Goal: Task Accomplishment & Management: Manage account settings

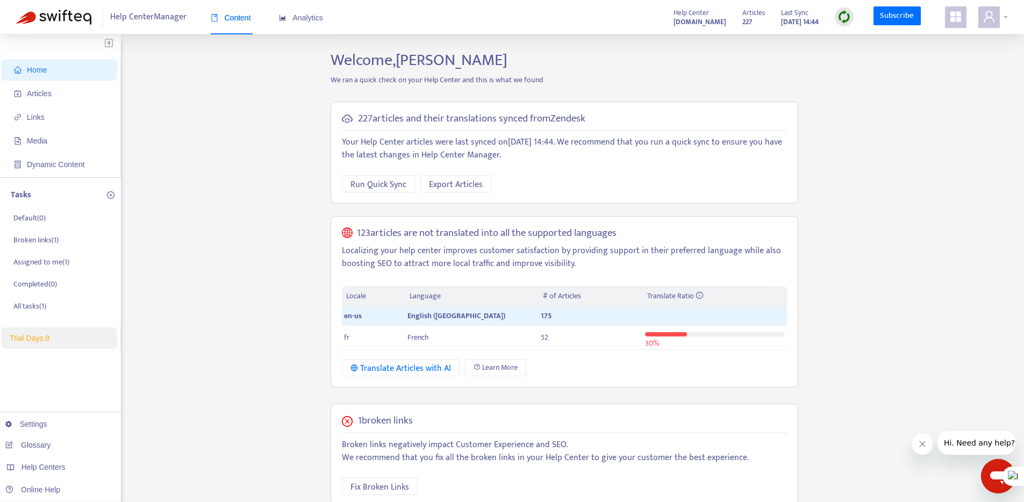
click at [987, 15] on icon "user" at bounding box center [988, 16] width 13 height 13
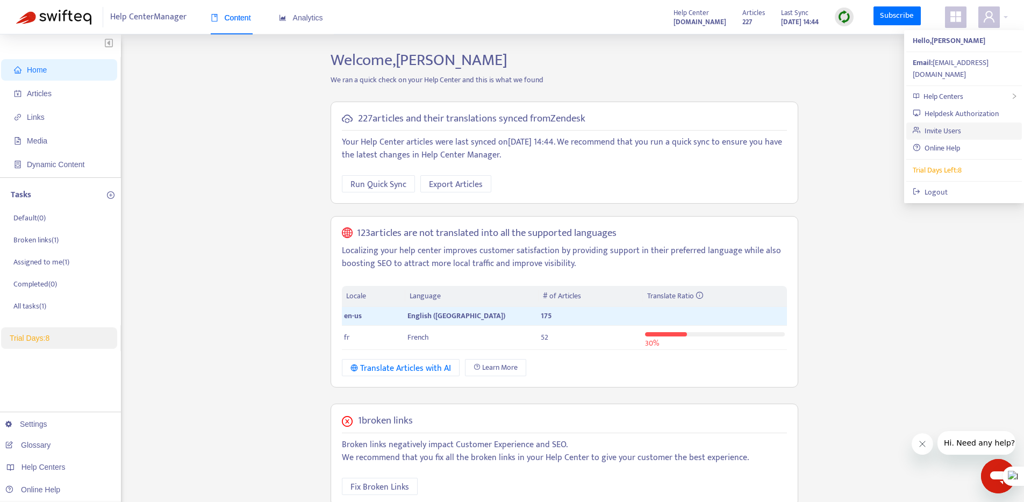
click at [939, 125] on link "Invite Users" at bounding box center [936, 131] width 48 height 12
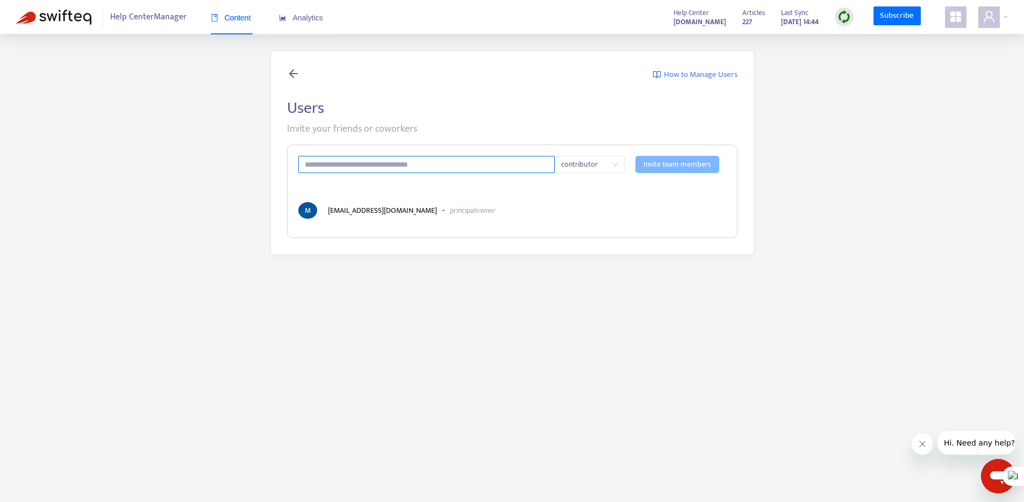
click at [398, 161] on input "text" at bounding box center [426, 164] width 257 height 17
click at [603, 157] on span "contributor" at bounding box center [589, 164] width 57 height 16
type input "**********"
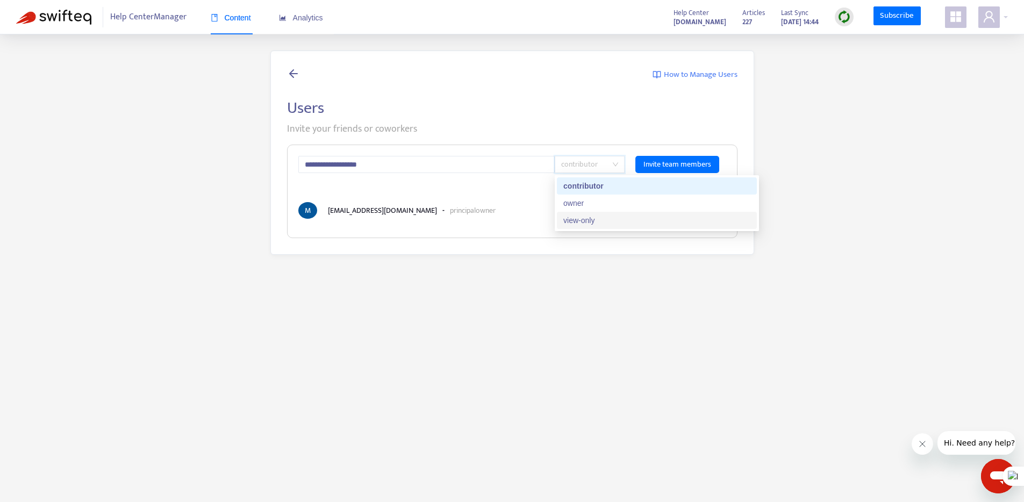
click at [590, 204] on div "owner" at bounding box center [656, 203] width 187 height 12
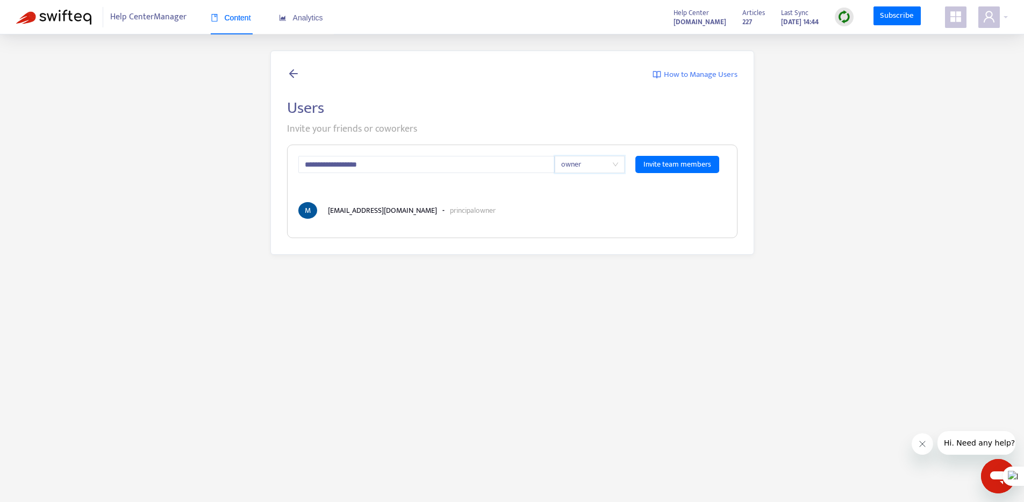
click at [523, 194] on div "**********" at bounding box center [512, 191] width 450 height 93
click at [688, 163] on span "Invite team members" at bounding box center [677, 165] width 68 height 12
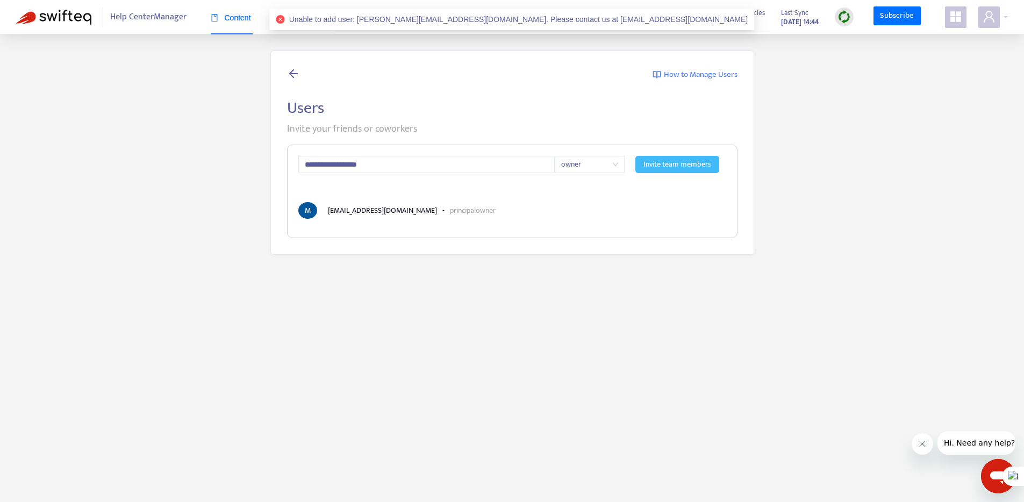
click at [553, 21] on span "Unable to add user: [PERSON_NAME][EMAIL_ADDRESS][DOMAIN_NAME]. Please contact u…" at bounding box center [518, 19] width 459 height 9
click at [285, 20] on icon "close-circle" at bounding box center [280, 19] width 9 height 9
click at [291, 68] on icon at bounding box center [293, 73] width 13 height 13
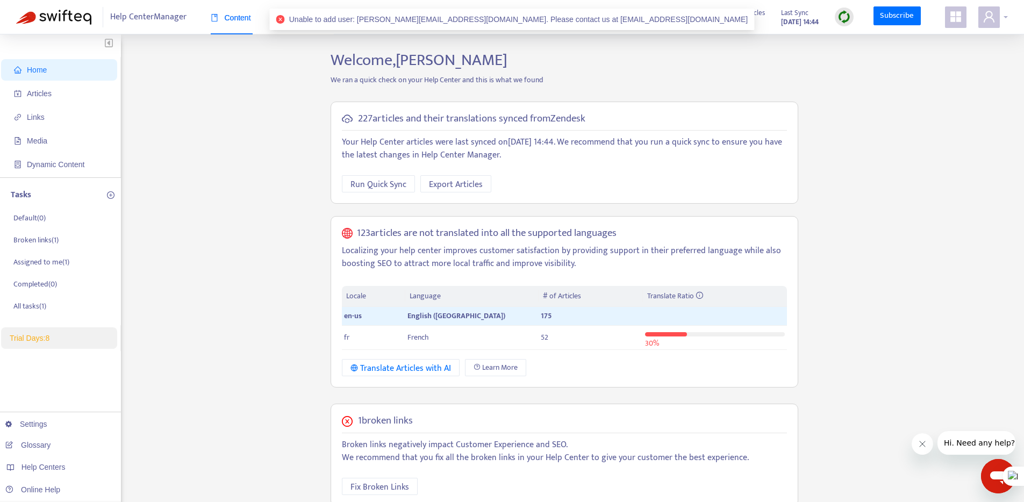
click at [998, 17] on span at bounding box center [988, 16] width 21 height 21
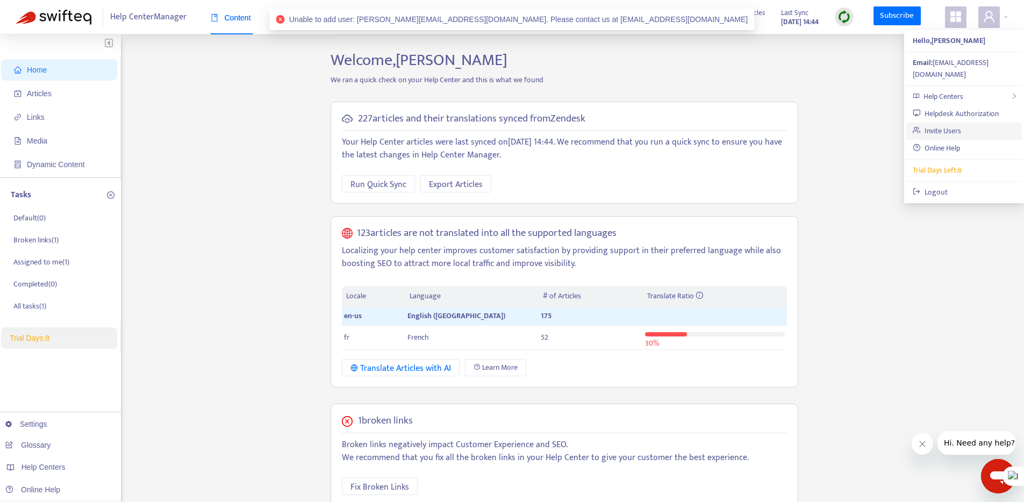
click at [946, 125] on link "Invite Users" at bounding box center [936, 131] width 48 height 12
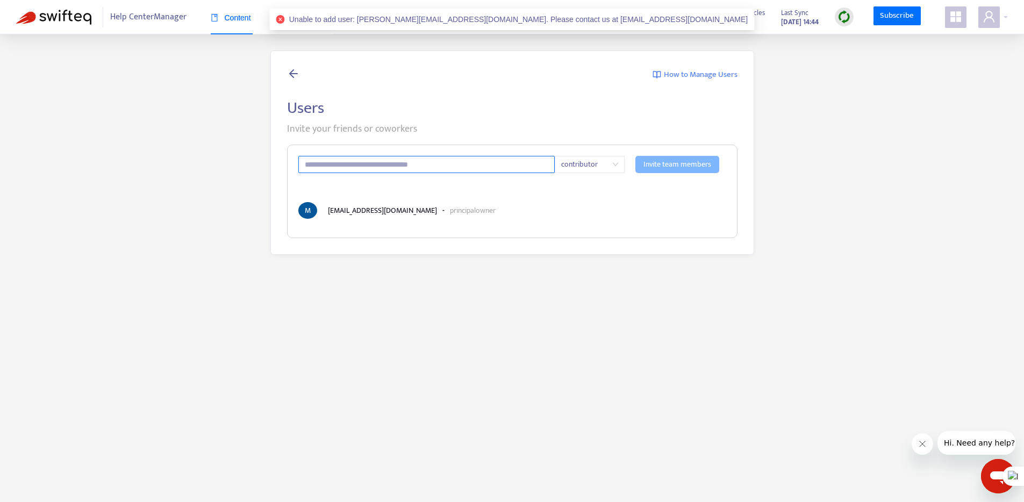
click at [411, 168] on input "text" at bounding box center [426, 164] width 257 height 17
click at [221, 155] on div "How to Manage Users Users Invite your friends or coworkers contributor Invite t…" at bounding box center [511, 153] width 991 height 204
click at [299, 103] on h2 "Users" at bounding box center [512, 107] width 450 height 19
click at [294, 74] on icon at bounding box center [293, 73] width 13 height 13
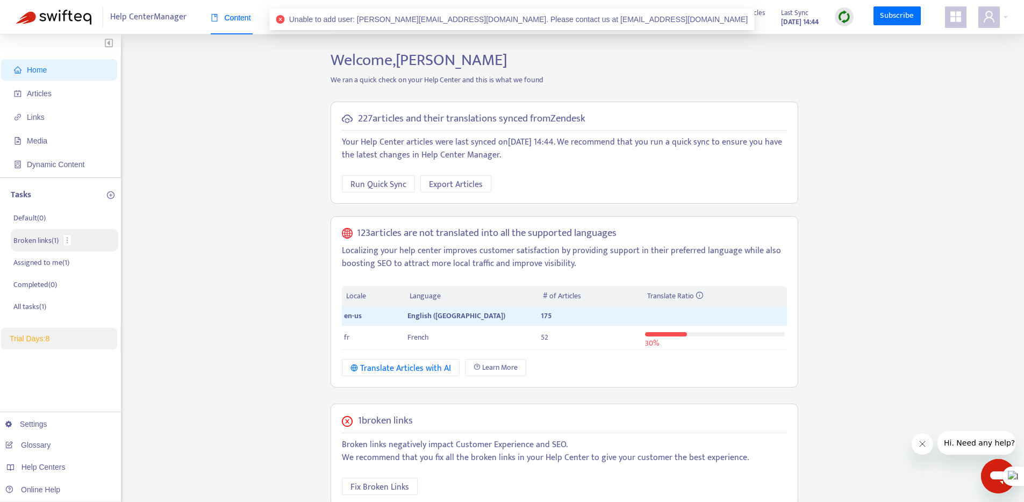
click at [37, 244] on p "Broken links ( 1 )" at bounding box center [35, 240] width 45 height 11
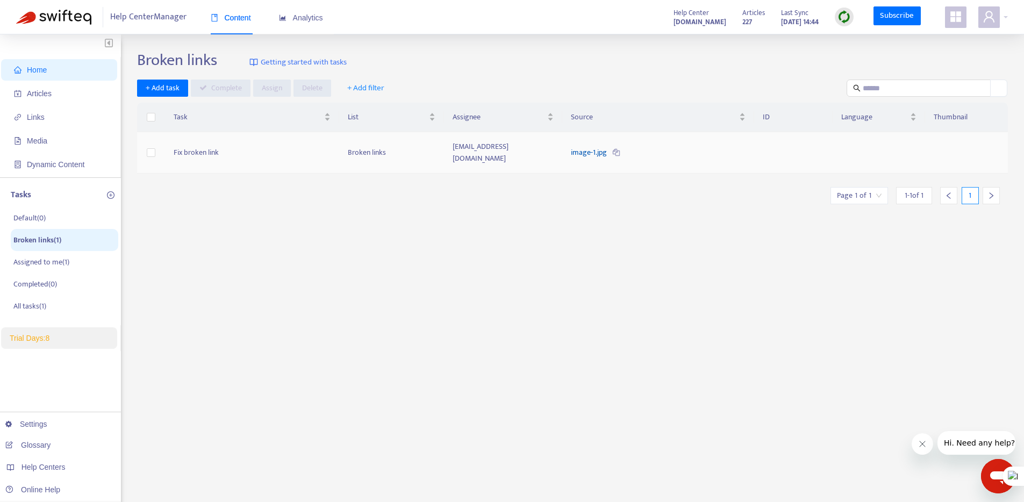
click at [599, 148] on link "image-1.jpg" at bounding box center [590, 152] width 38 height 12
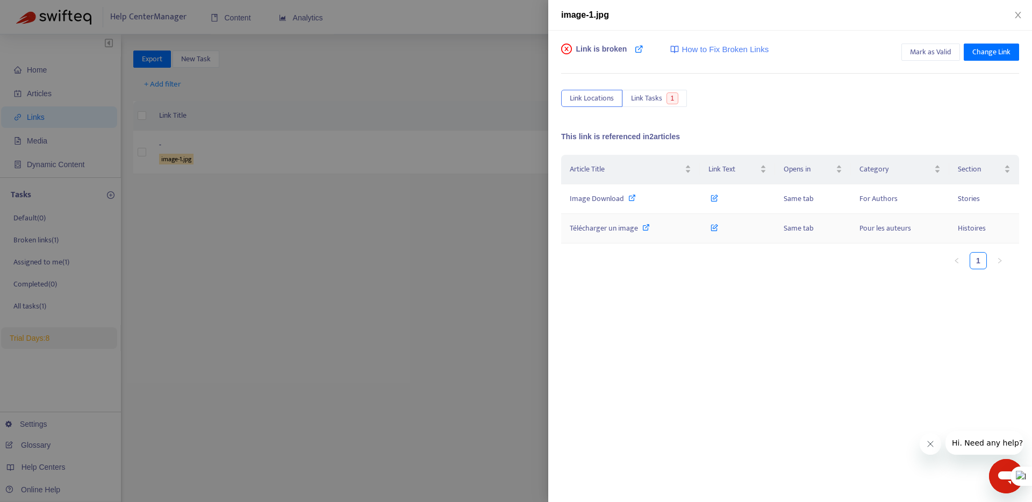
click at [645, 227] on icon at bounding box center [646, 228] width 8 height 8
click at [714, 197] on icon at bounding box center [714, 196] width 8 height 12
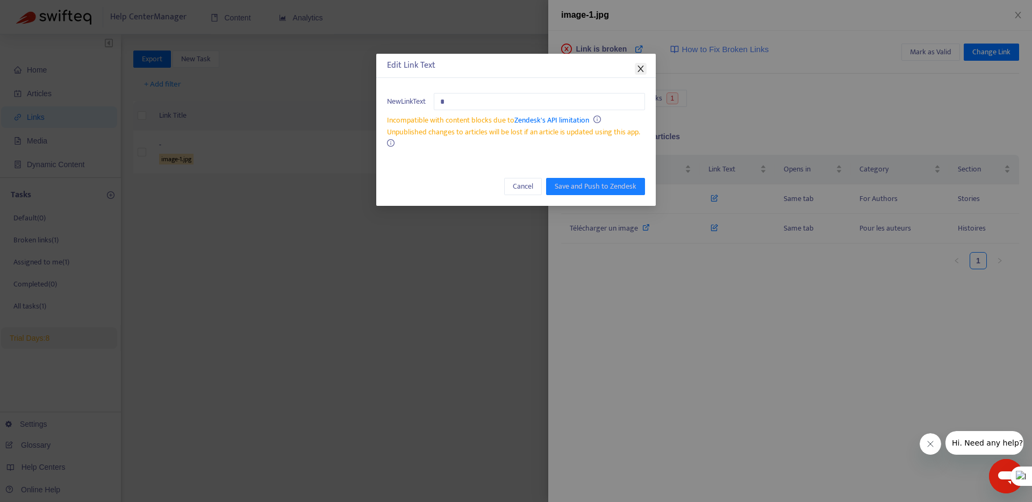
click at [640, 69] on icon "close" at bounding box center [640, 69] width 6 height 6
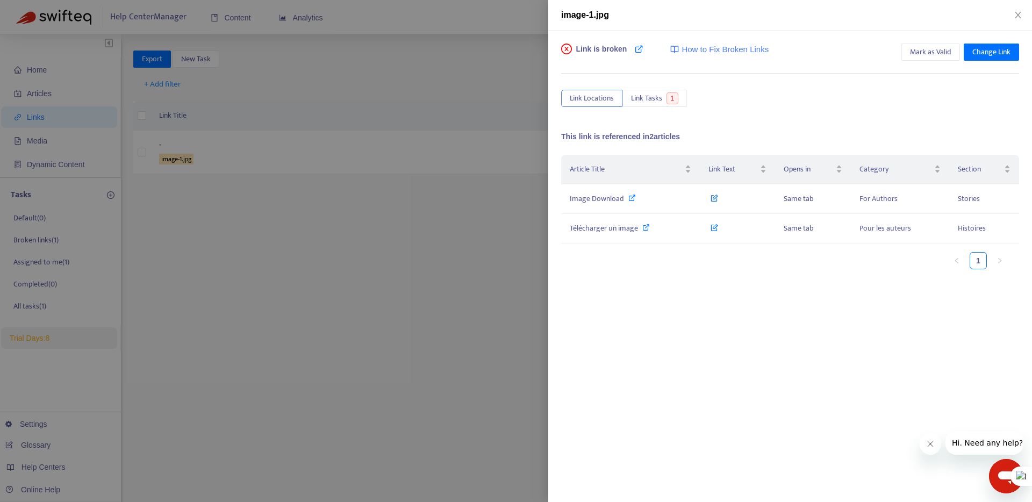
click at [826, 117] on div "Link is broken How to Fix Broken Links Mark as Valid Change Link Link Locations…" at bounding box center [790, 209] width 458 height 330
click at [773, 53] on div "Link is broken How to Fix Broken Links Mark as Valid Change Link" at bounding box center [790, 54] width 458 height 21
click at [763, 53] on span "How to Fix Broken Links" at bounding box center [724, 50] width 87 height 12
